Goal: Book appointment/travel/reservation

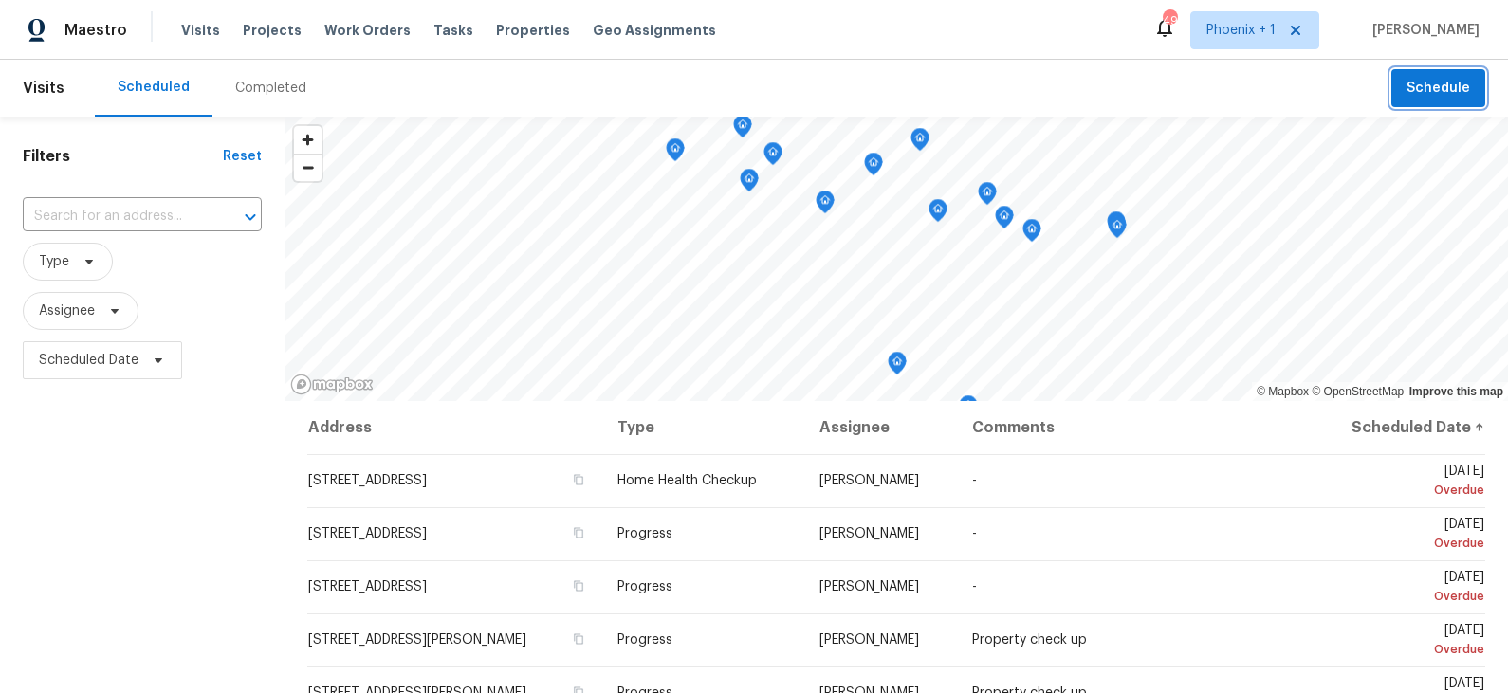
click at [1418, 90] on span "Schedule" at bounding box center [1439, 89] width 64 height 24
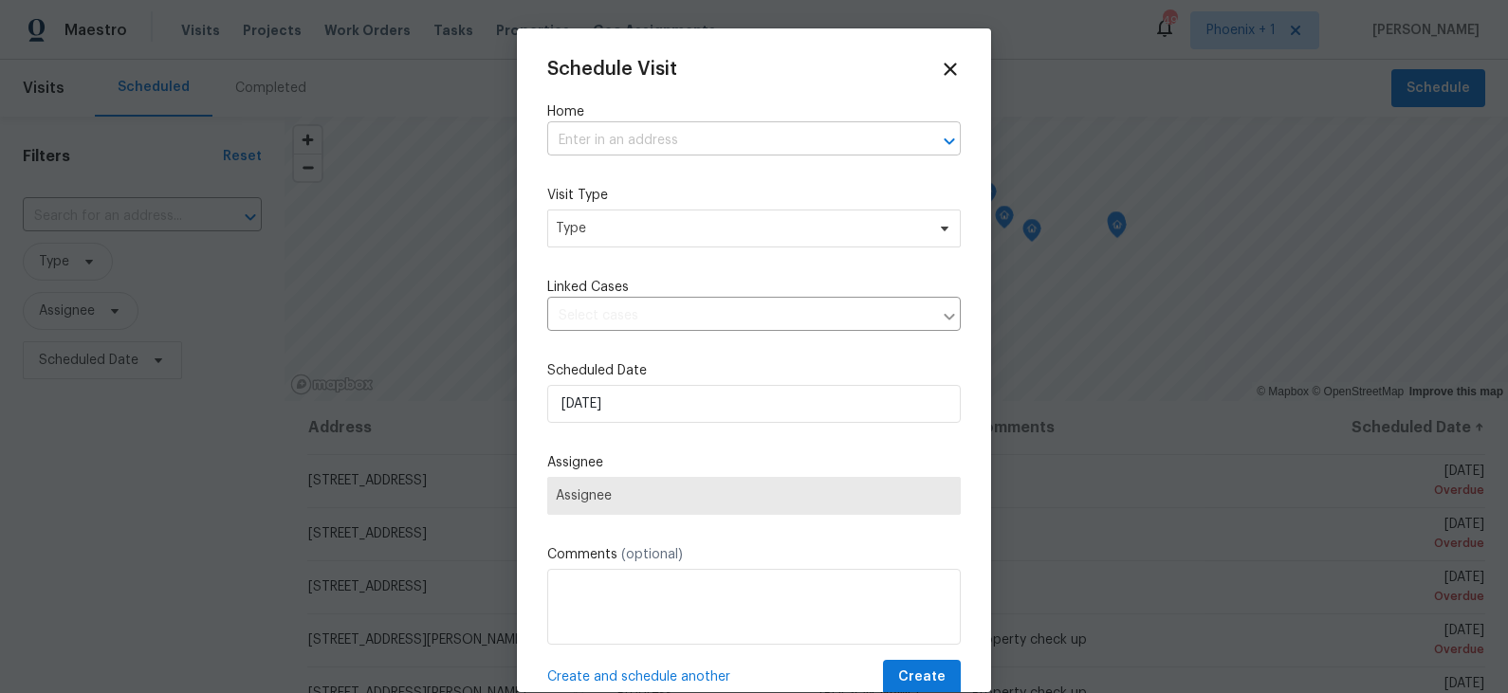
click at [684, 131] on input "text" at bounding box center [727, 140] width 360 height 29
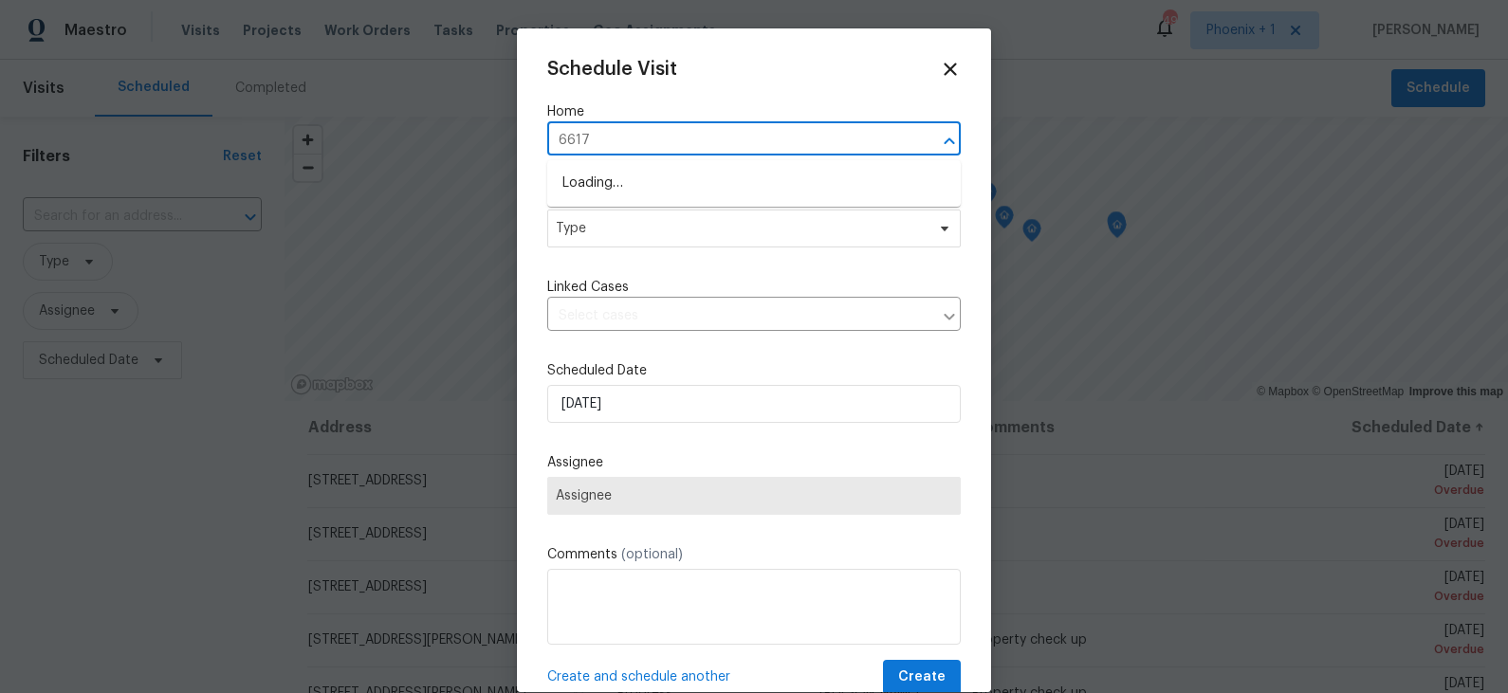
type input "6617 w"
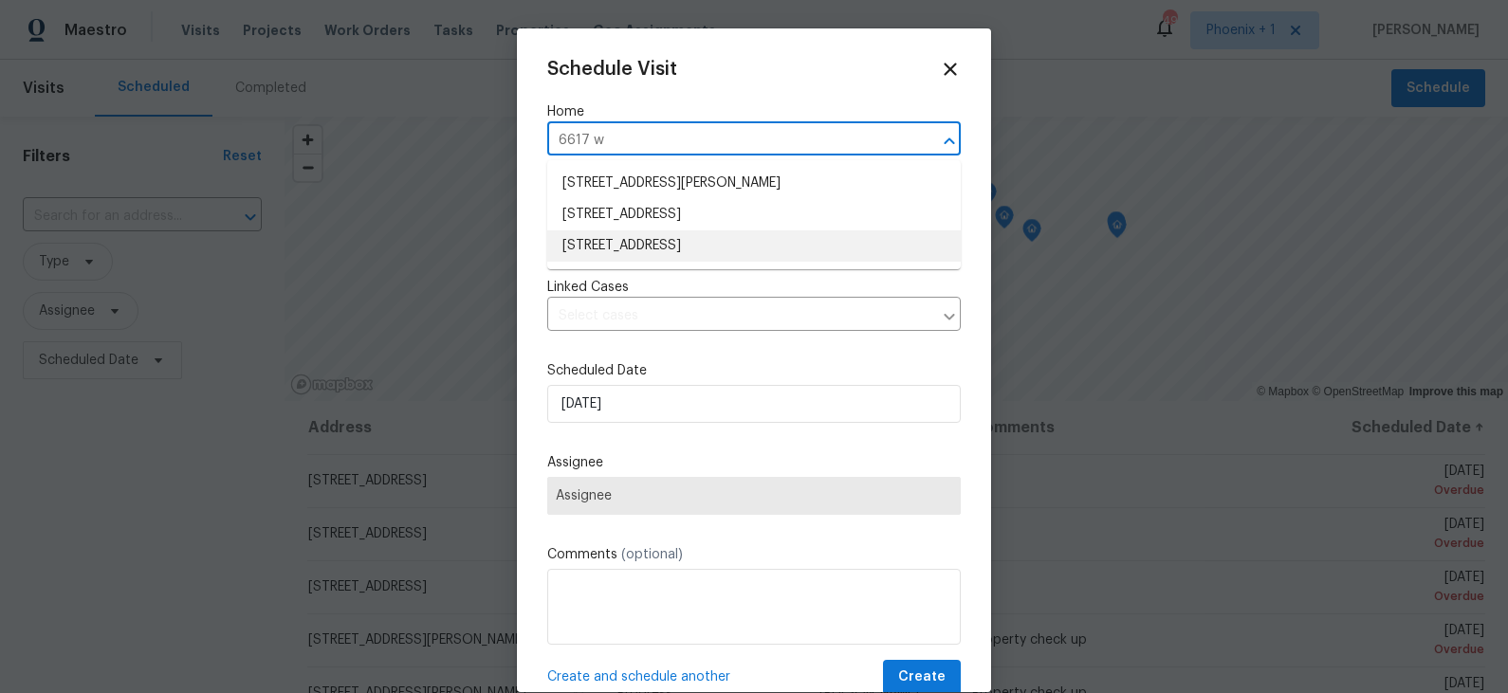
click at [678, 239] on li "[STREET_ADDRESS]" at bounding box center [754, 246] width 414 height 31
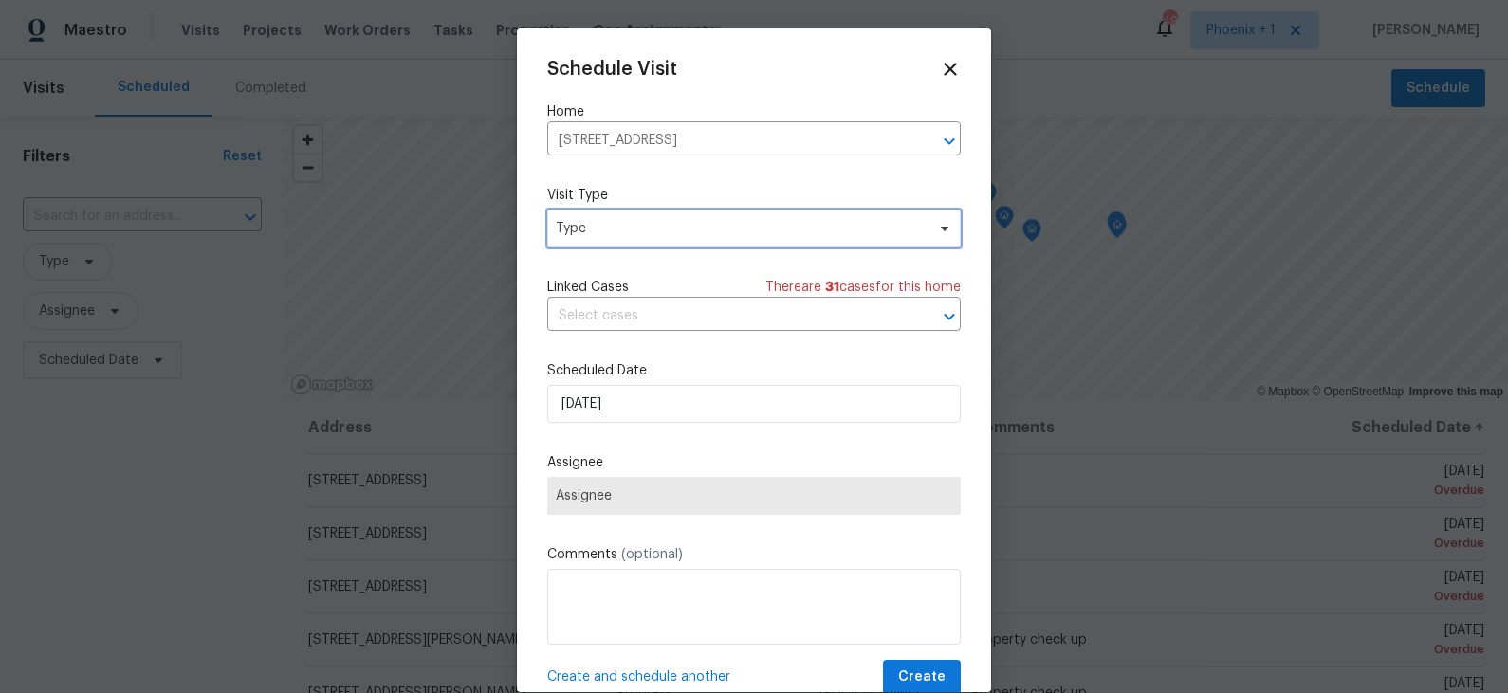
click at [678, 239] on span "Type" at bounding box center [754, 229] width 414 height 38
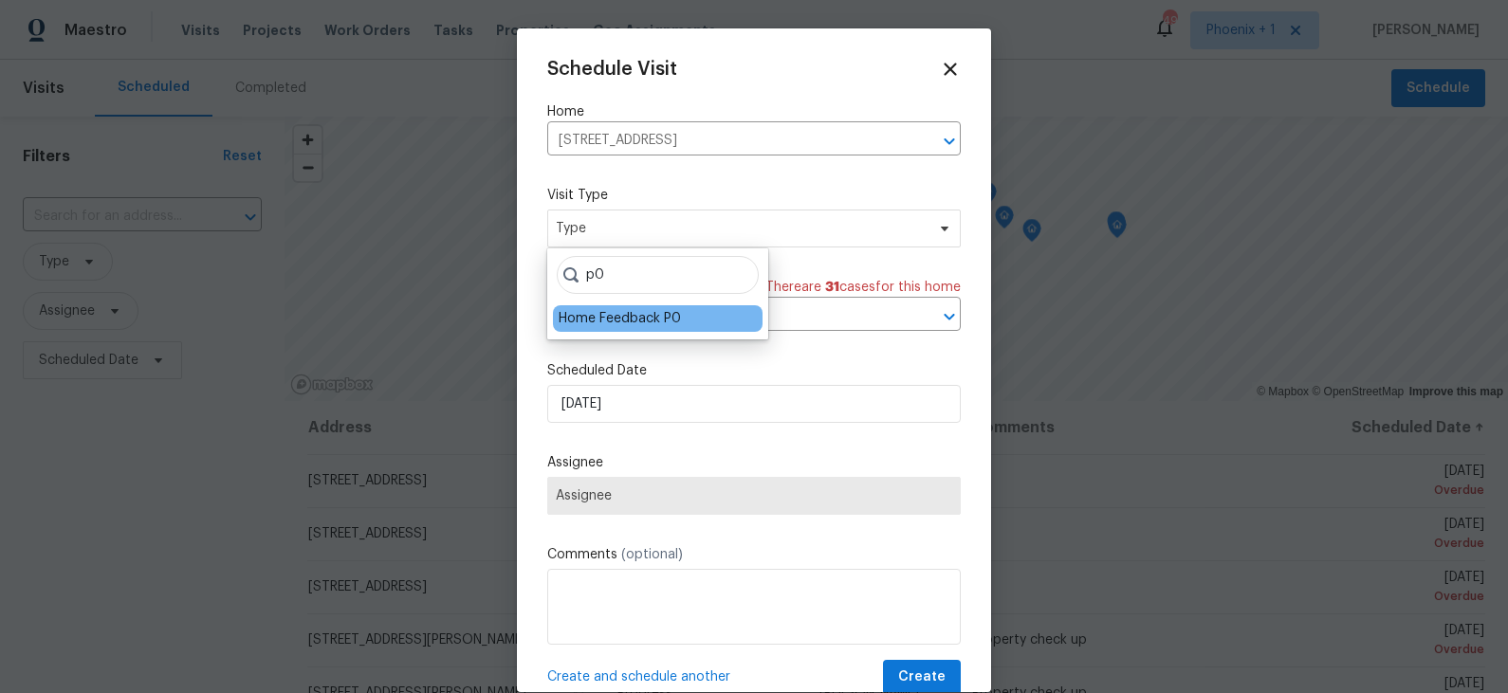
type input "p0"
click at [650, 305] on div "Home Feedback P0" at bounding box center [658, 318] width 210 height 27
click at [648, 323] on div "Home Feedback P0" at bounding box center [620, 318] width 122 height 19
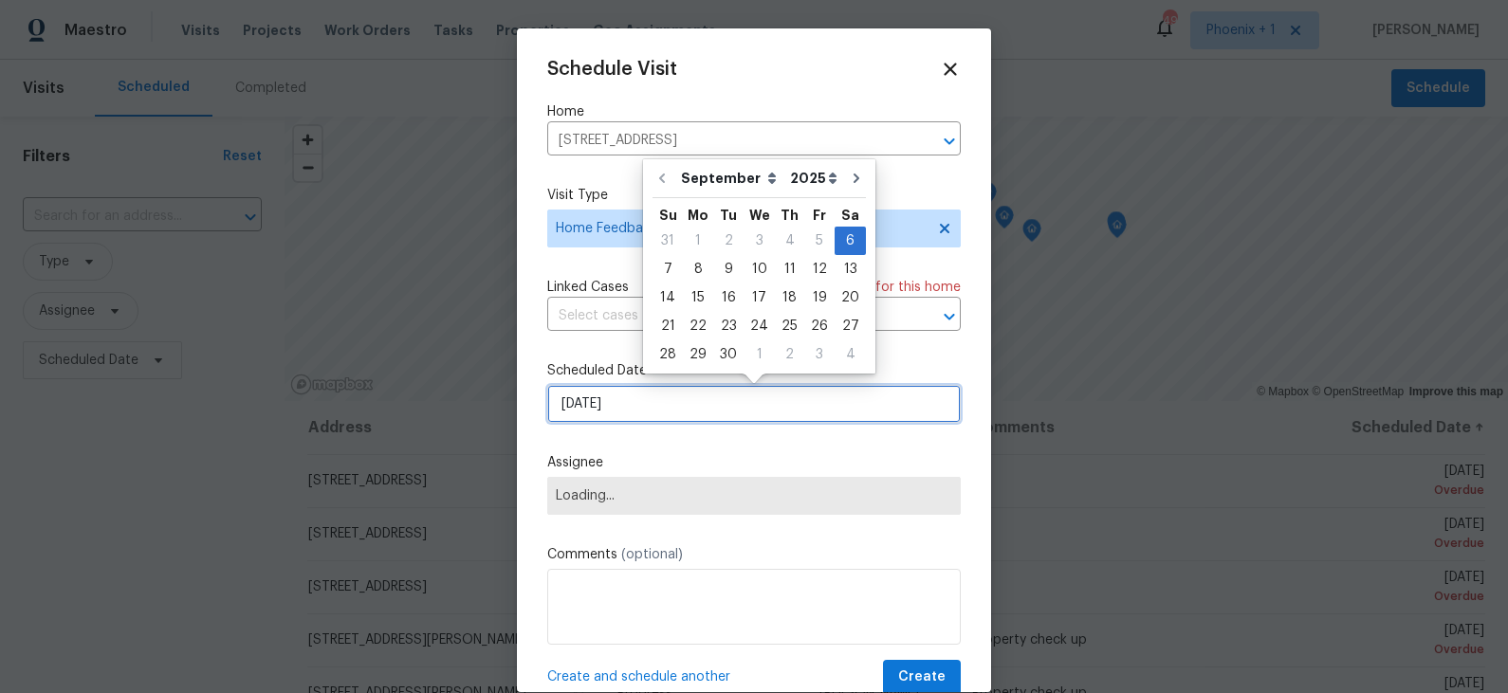
click at [632, 413] on input "[DATE]" at bounding box center [754, 404] width 414 height 38
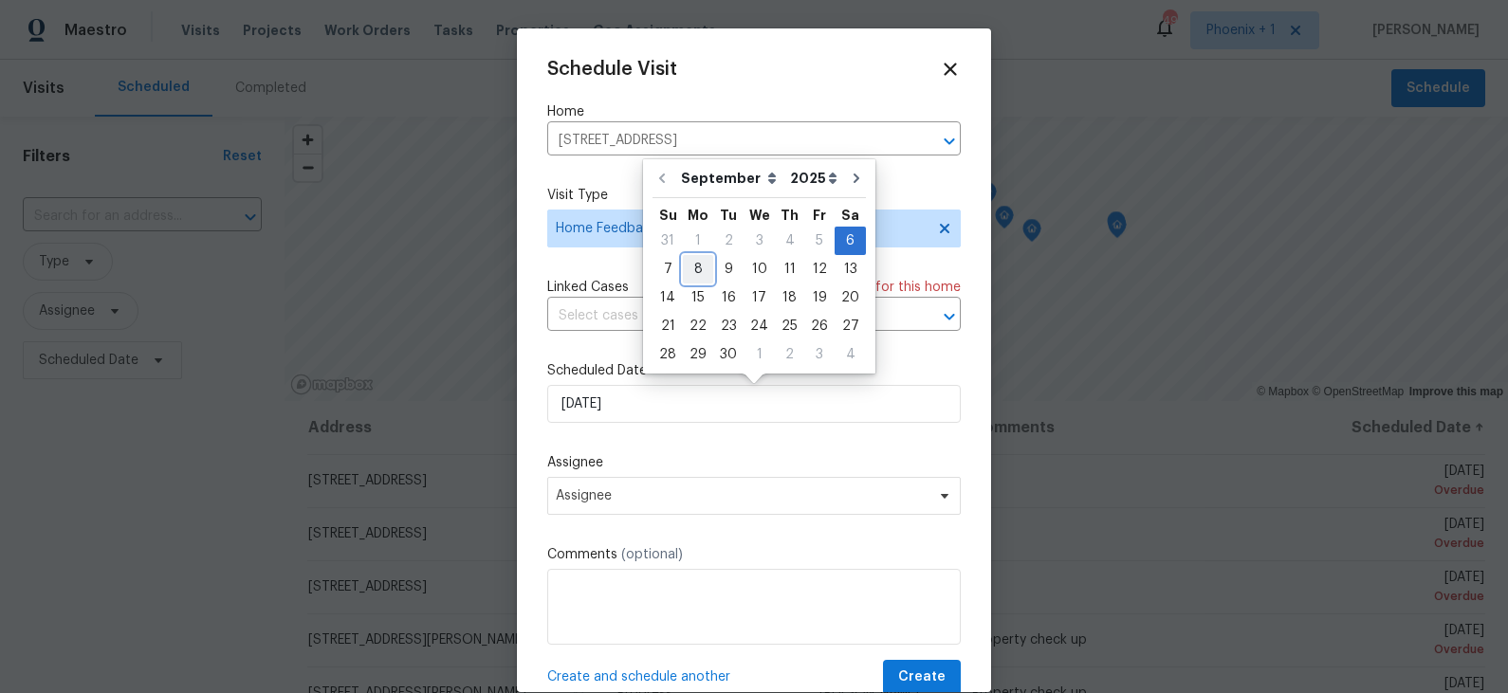
click at [697, 274] on div "8" at bounding box center [698, 269] width 30 height 27
type input "[DATE]"
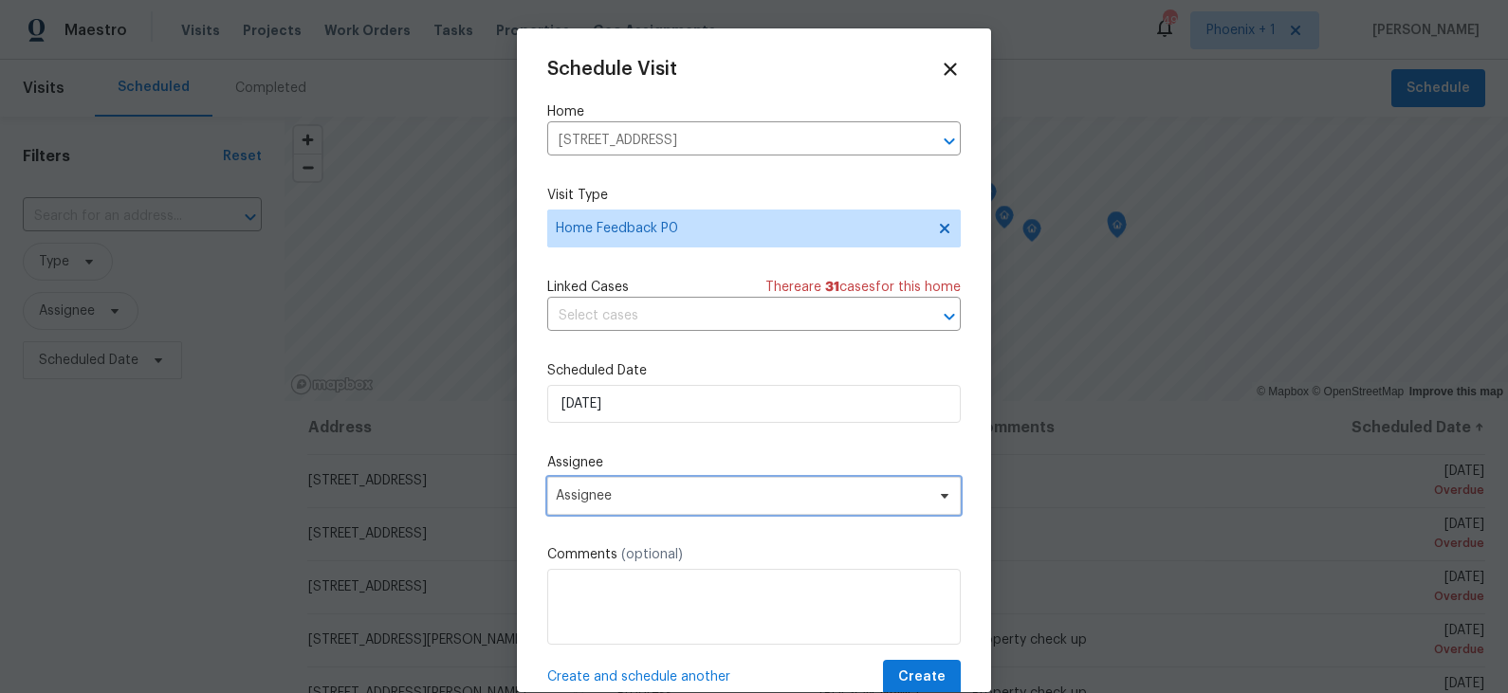
click at [632, 504] on span "Assignee" at bounding box center [742, 496] width 372 height 15
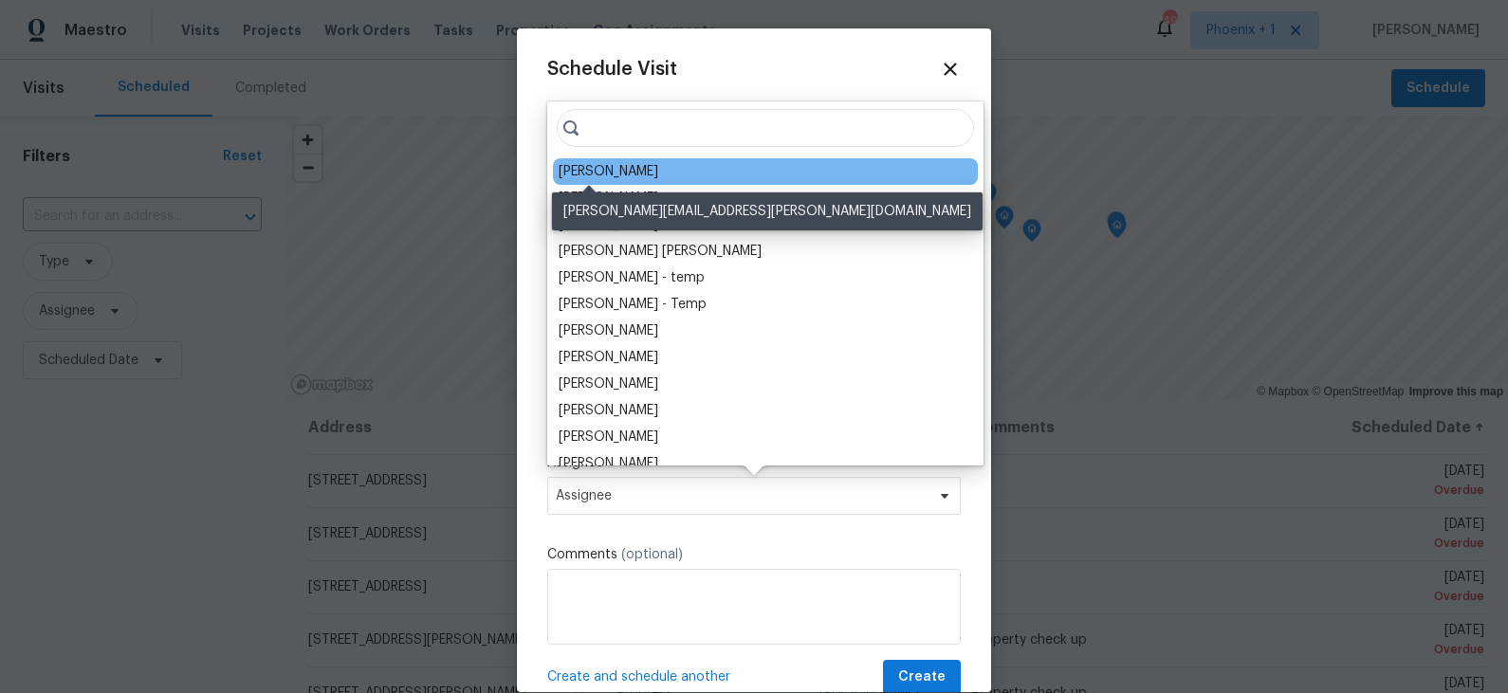
click at [608, 174] on div "[PERSON_NAME]" at bounding box center [609, 171] width 100 height 19
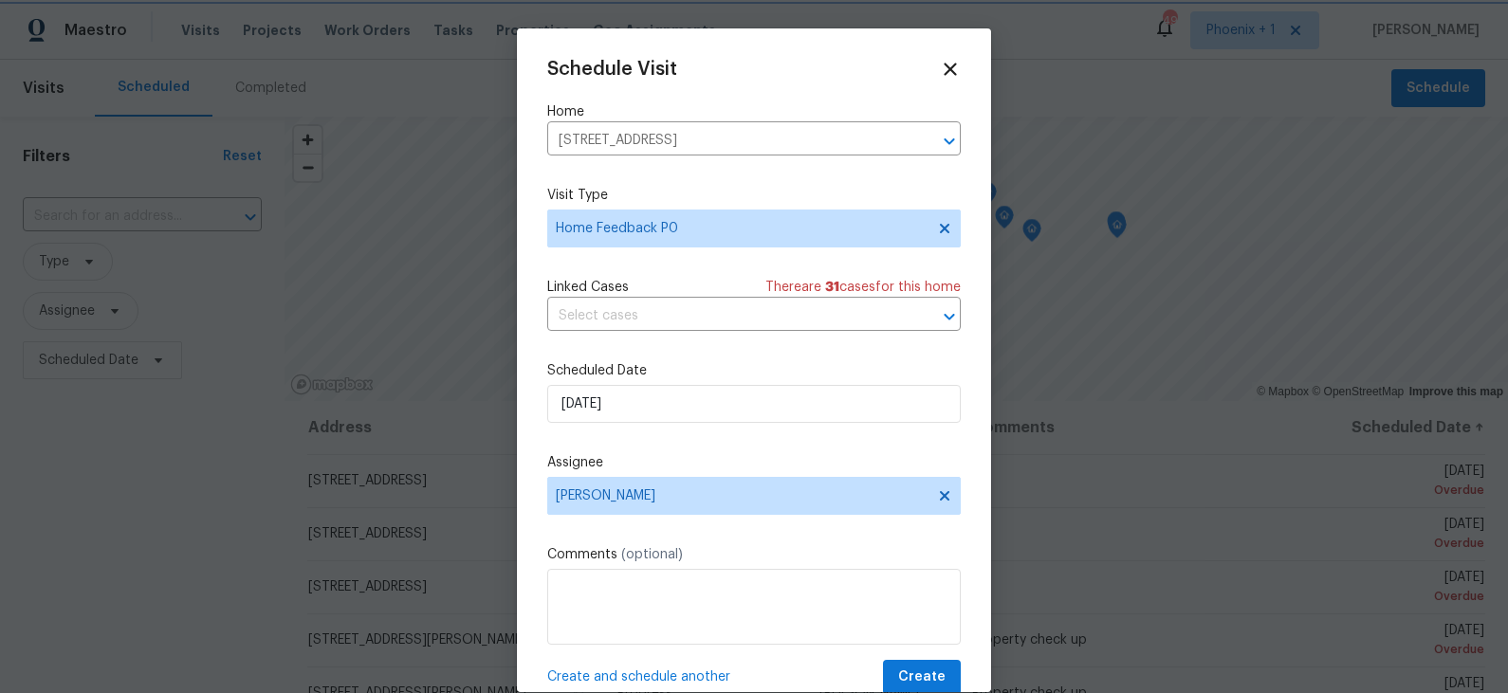
scroll to position [35, 0]
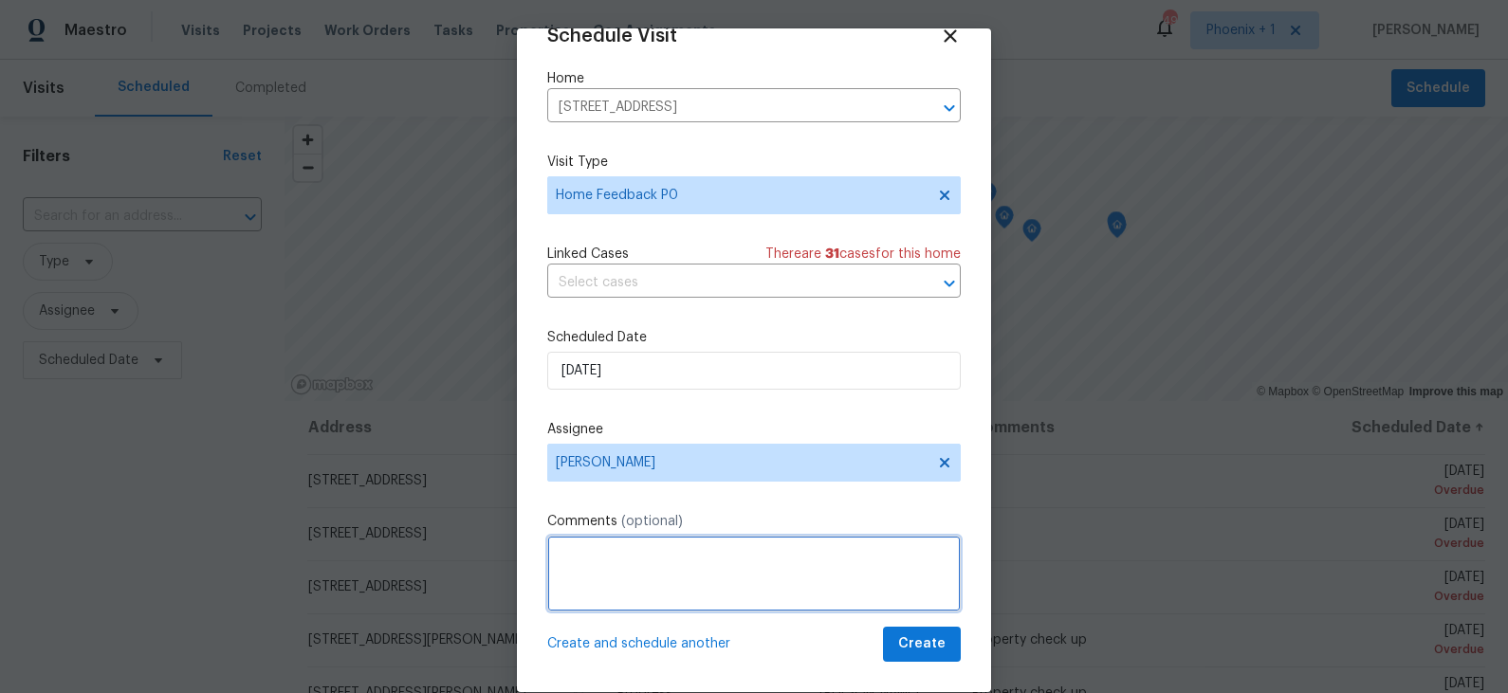
click at [651, 562] on textarea at bounding box center [754, 574] width 414 height 76
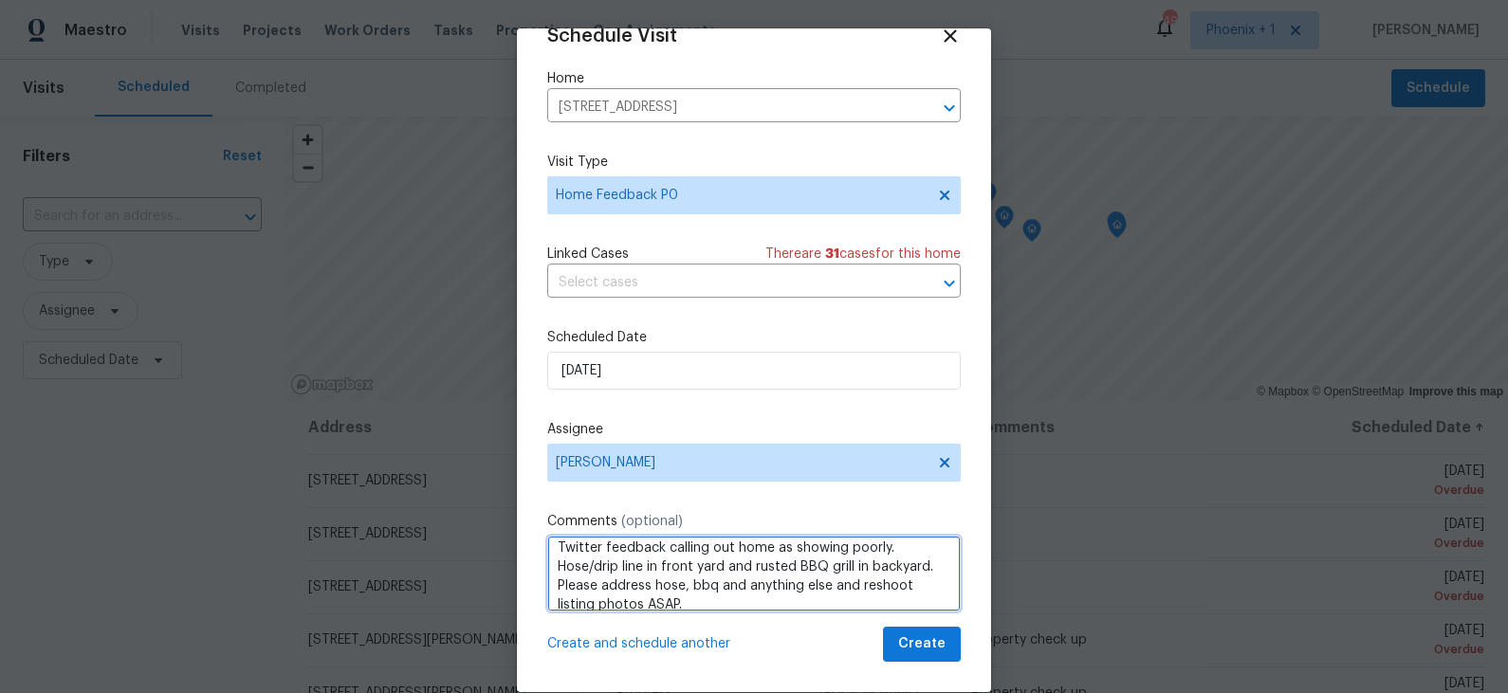
scroll to position [27, 0]
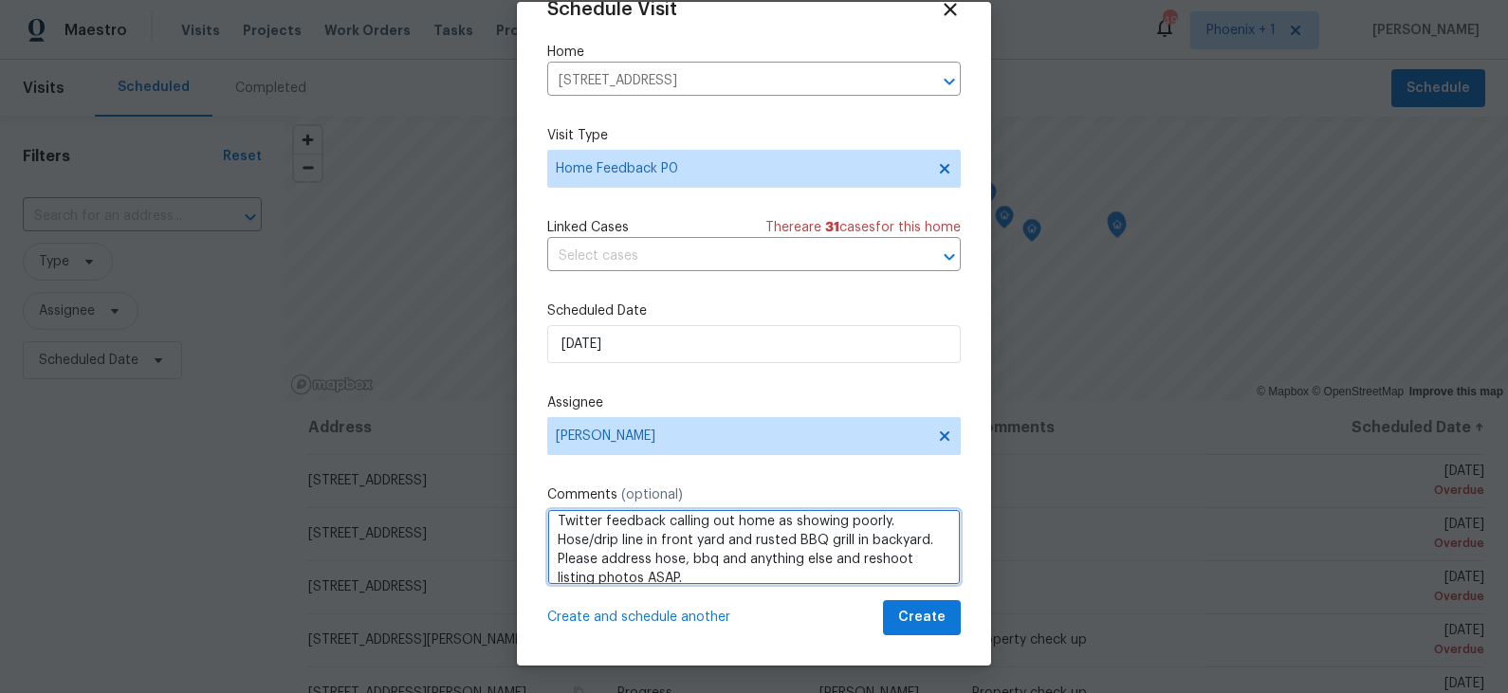
type textarea "P0 feedback. Twitter feedback calling out home as showing poorly. Hose/drip lin…"
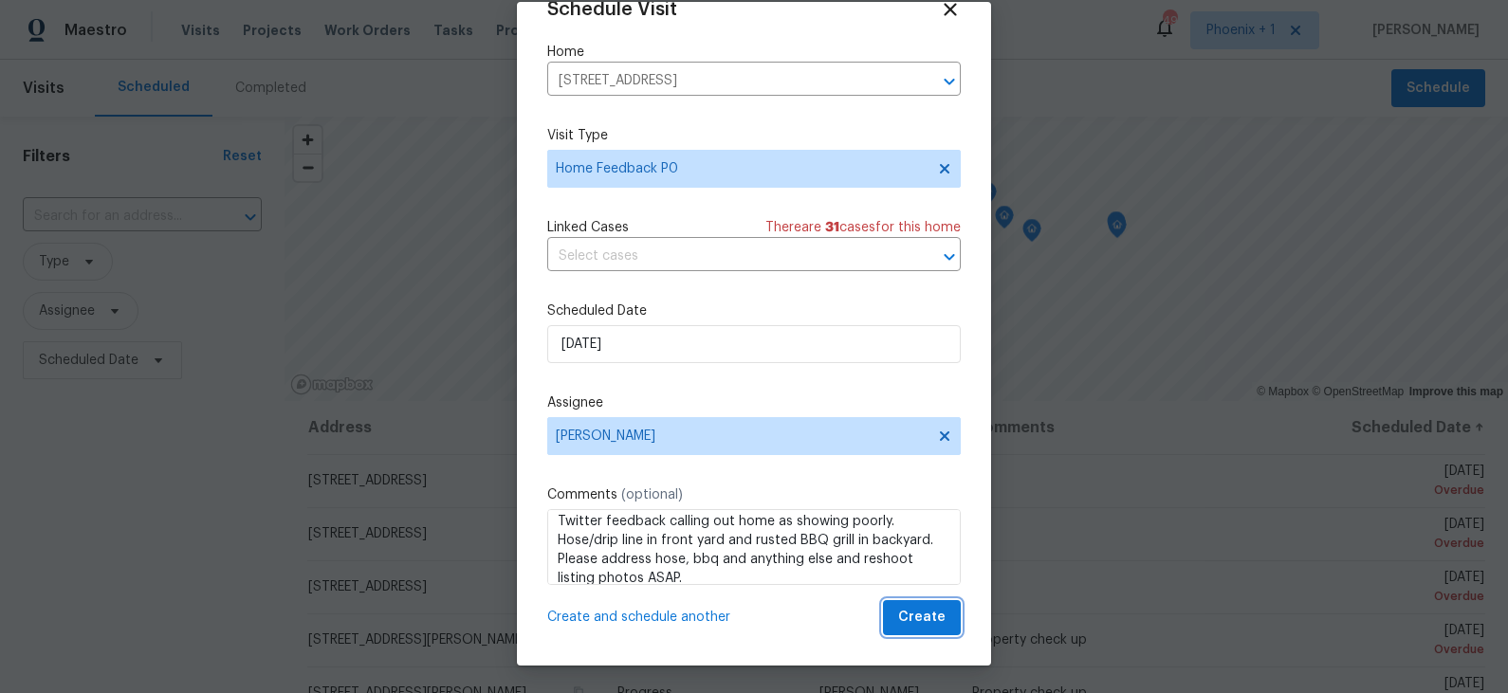
click at [930, 619] on span "Create" at bounding box center [921, 618] width 47 height 24
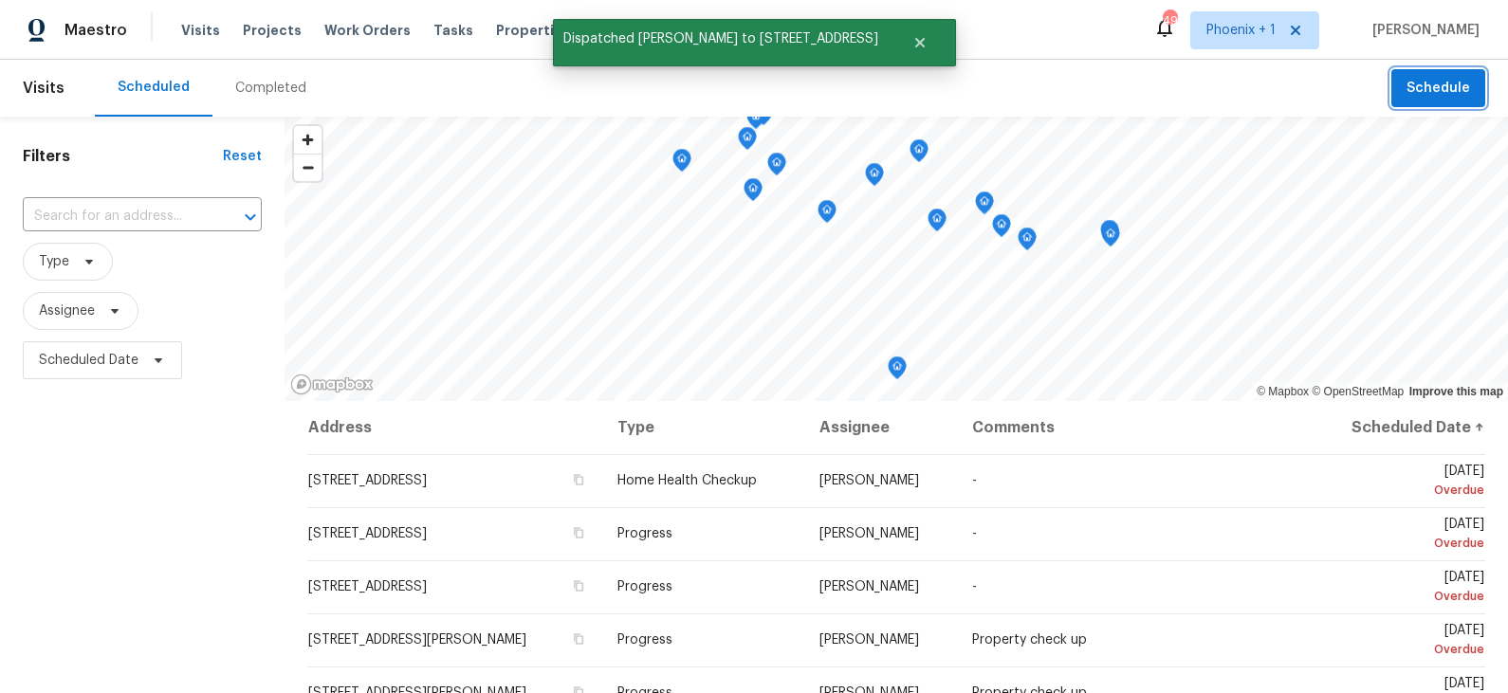
scroll to position [0, 0]
